Goal: Task Accomplishment & Management: Use online tool/utility

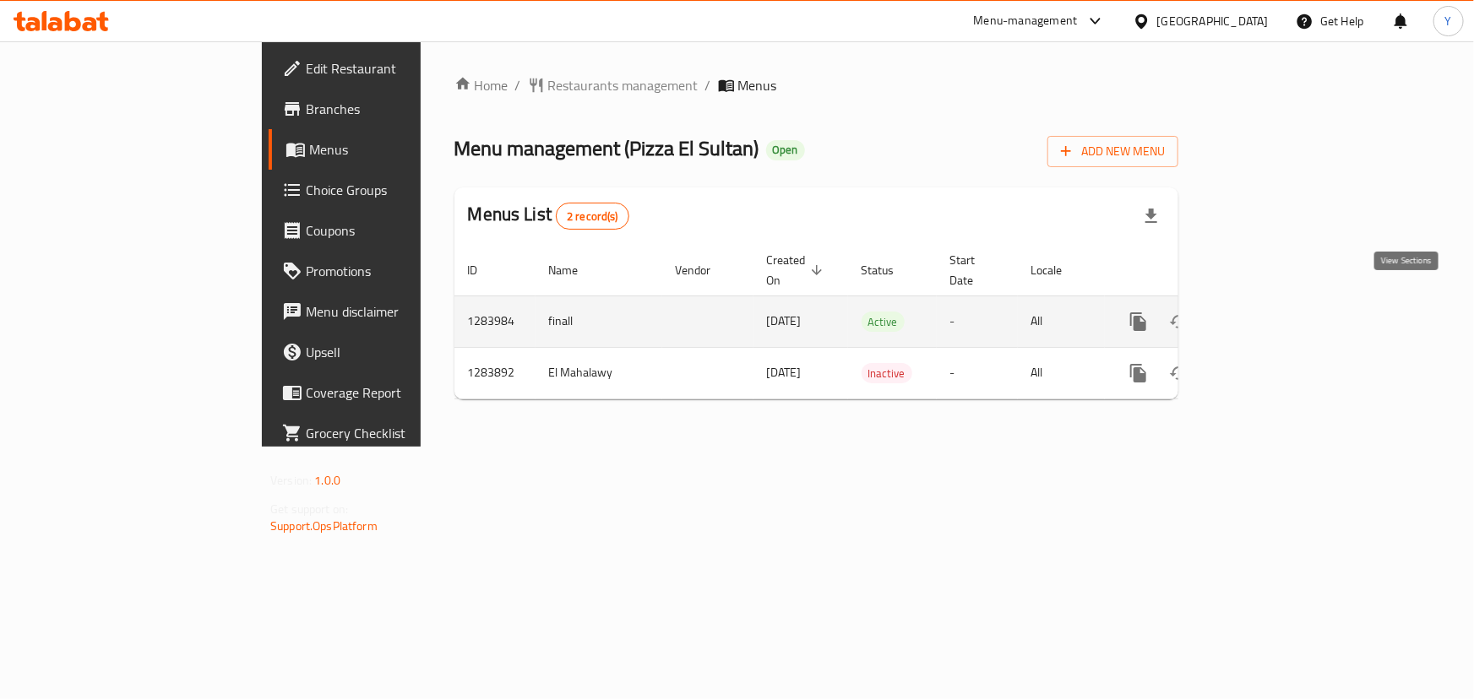
click at [1270, 312] on icon "enhanced table" at bounding box center [1260, 322] width 20 height 20
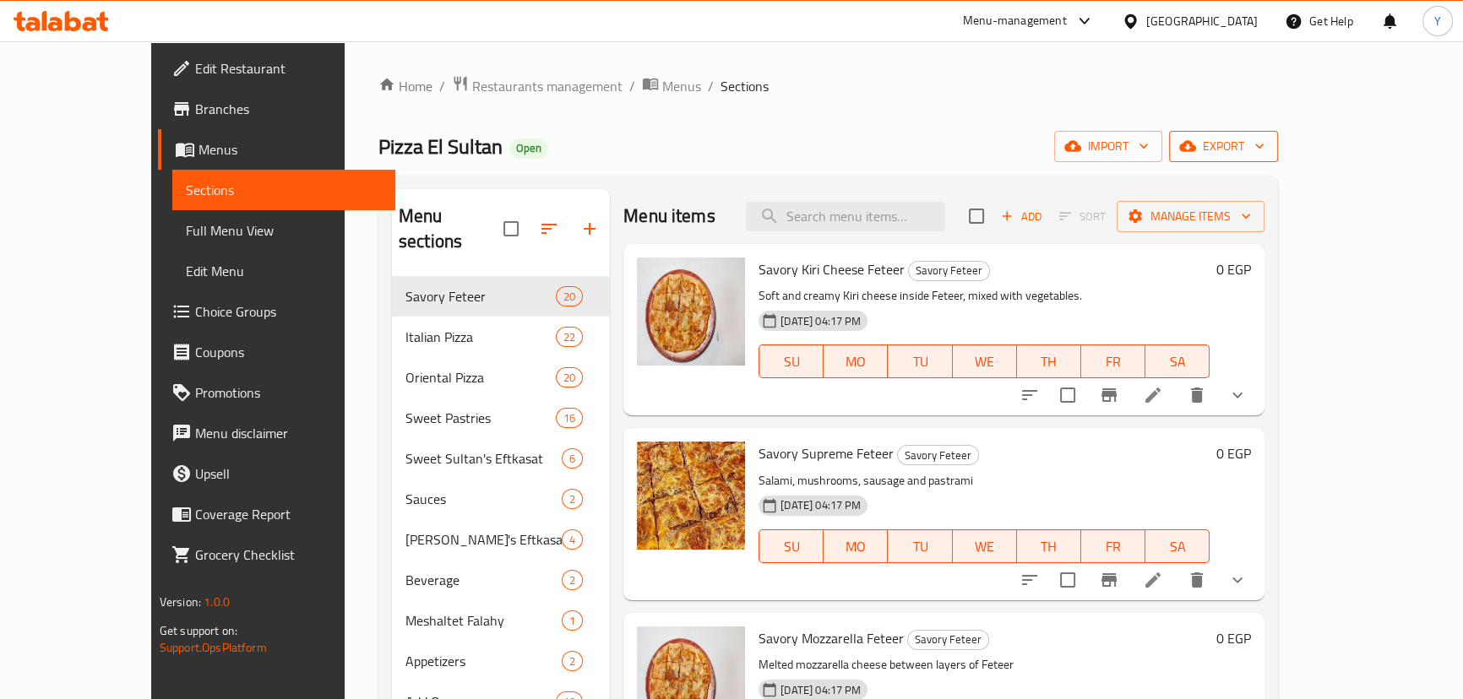
click at [1268, 150] on icon "button" at bounding box center [1259, 146] width 17 height 17
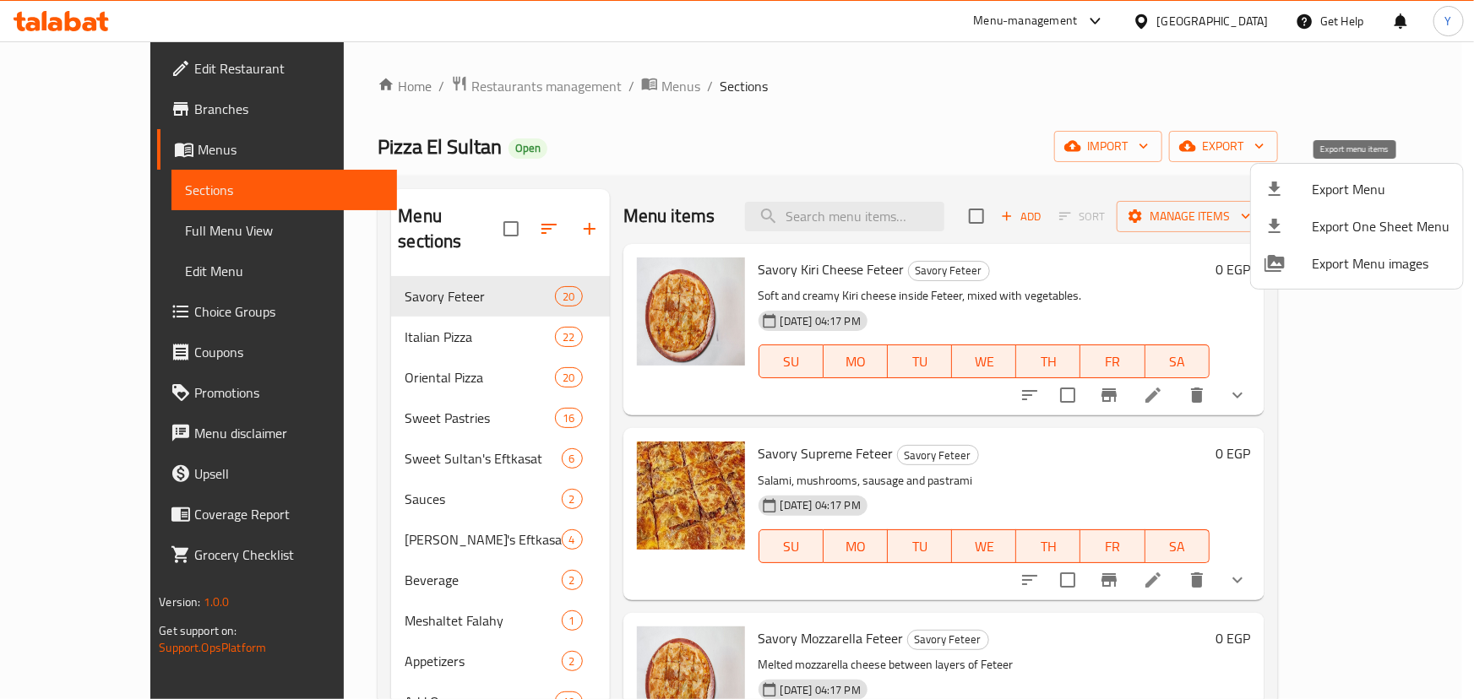
click at [1329, 188] on span "Export Menu" at bounding box center [1381, 189] width 138 height 20
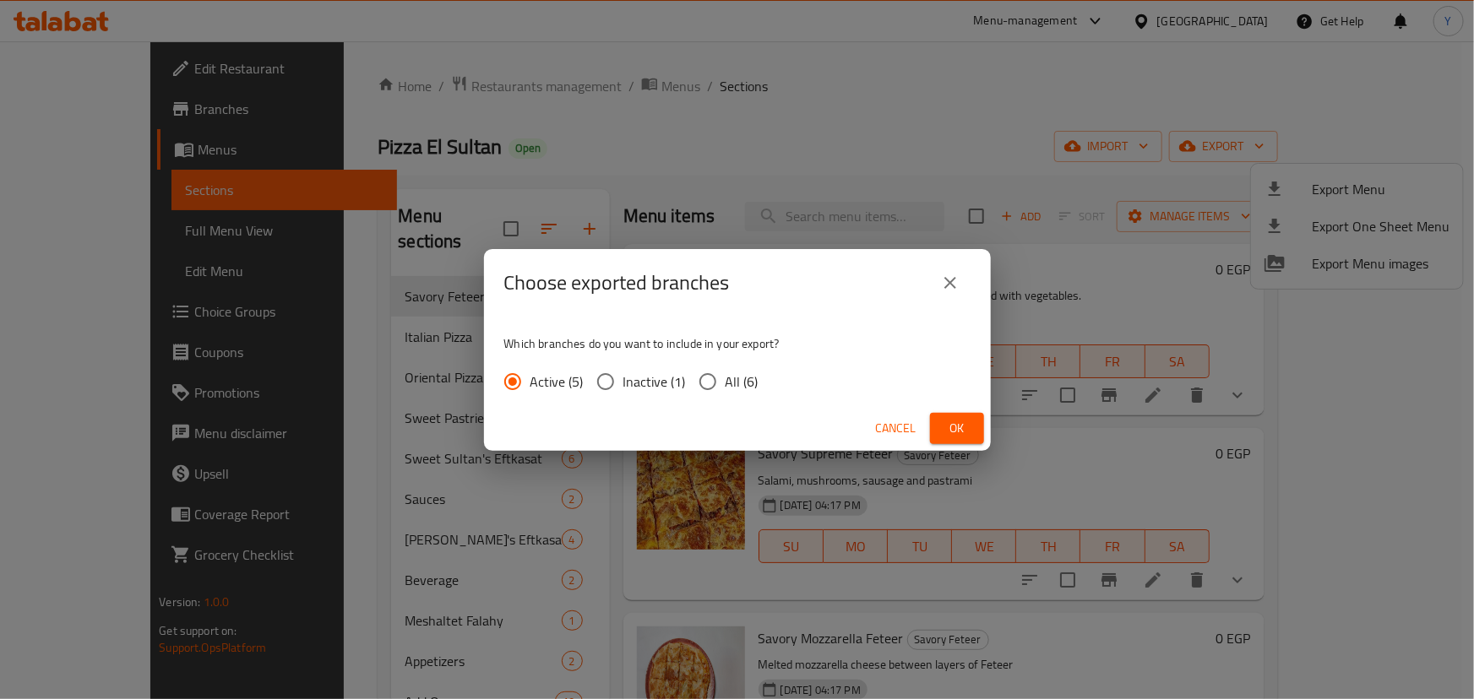
click at [759, 388] on div "Active (5) Inactive (1) All (6)" at bounding box center [638, 381] width 268 height 35
click at [737, 378] on span "All (6)" at bounding box center [742, 382] width 33 height 20
click at [726, 378] on input "All (6)" at bounding box center [707, 381] width 35 height 35
radio input "true"
click at [964, 416] on button "Ok" at bounding box center [957, 428] width 54 height 31
